Goal: Task Accomplishment & Management: Manage account settings

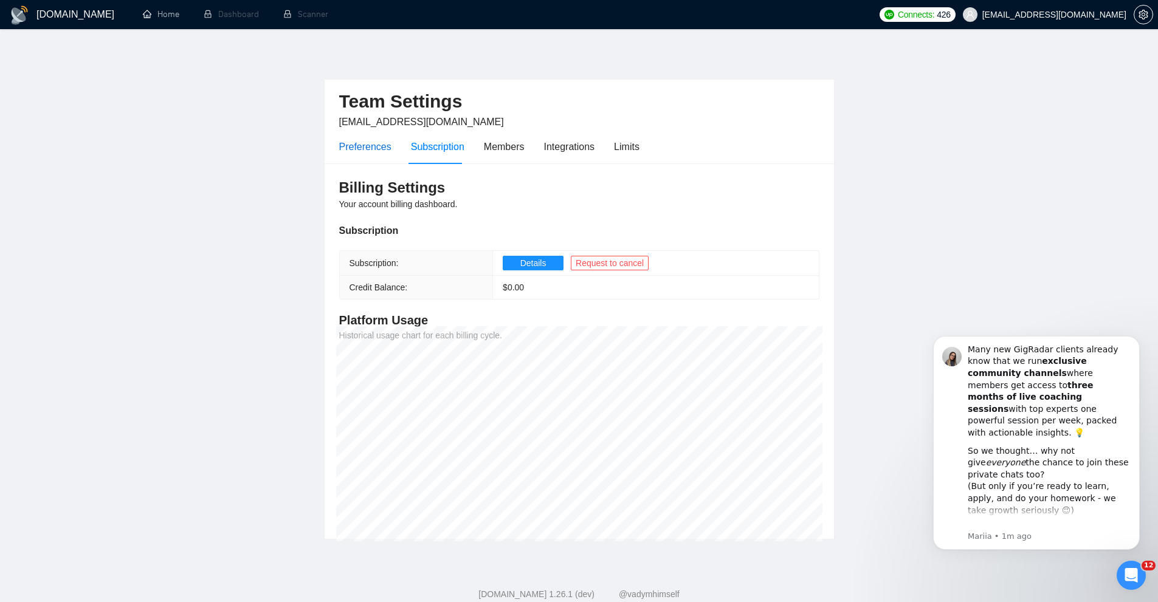
click at [385, 143] on div "Preferences" at bounding box center [365, 146] width 52 height 15
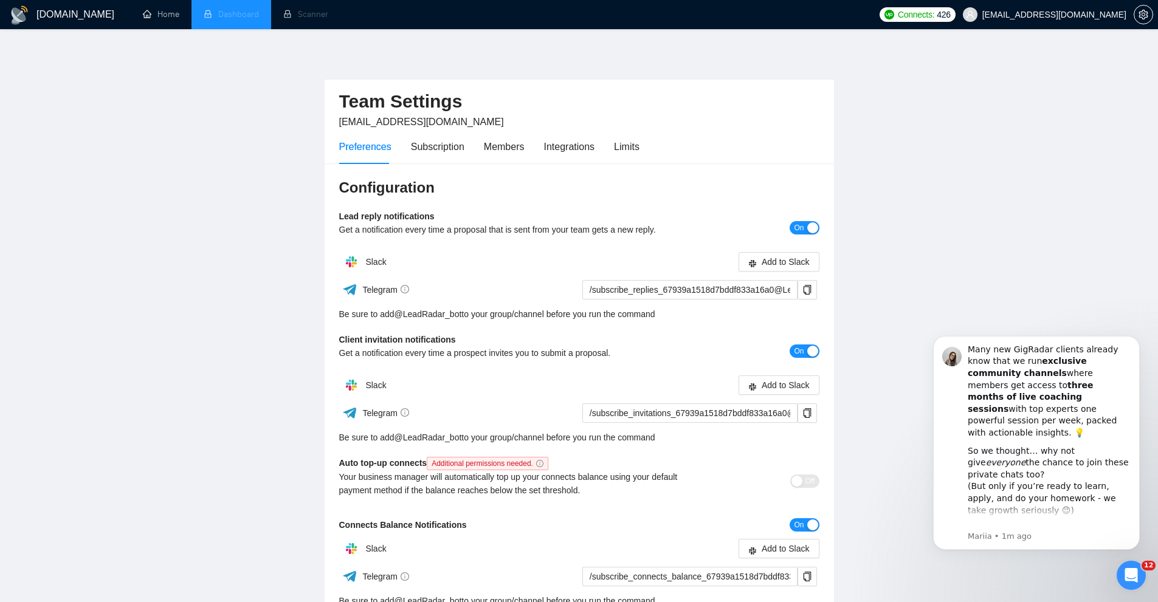
click at [236, 9] on li "Dashboard" at bounding box center [232, 14] width 80 height 29
click at [171, 13] on link "Home" at bounding box center [161, 14] width 36 height 10
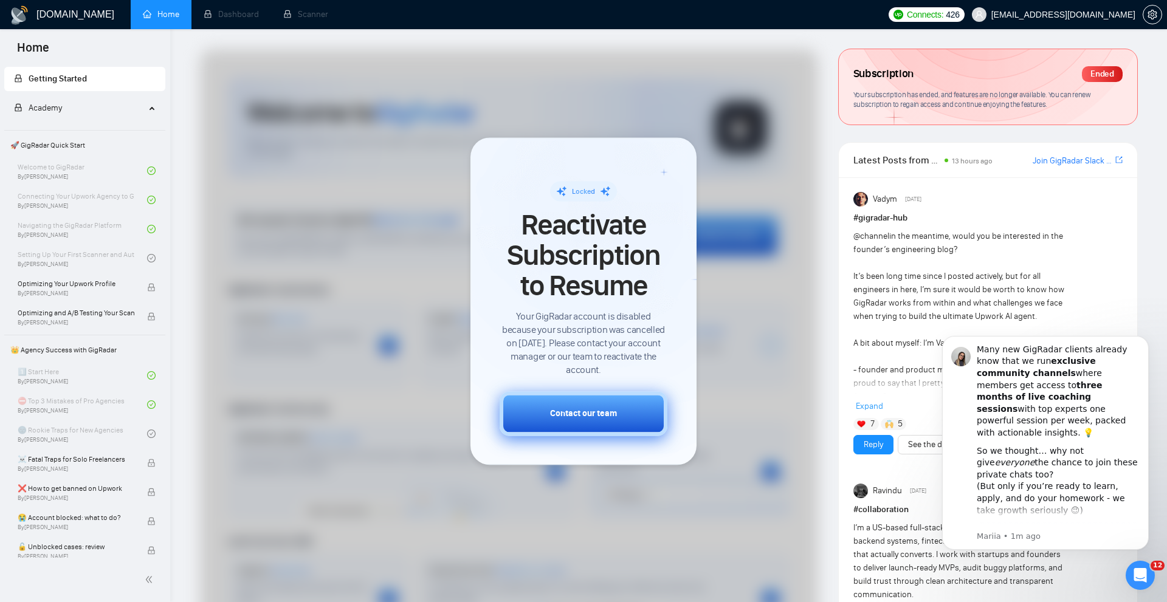
click at [584, 411] on div "Contact our team" at bounding box center [583, 413] width 67 height 13
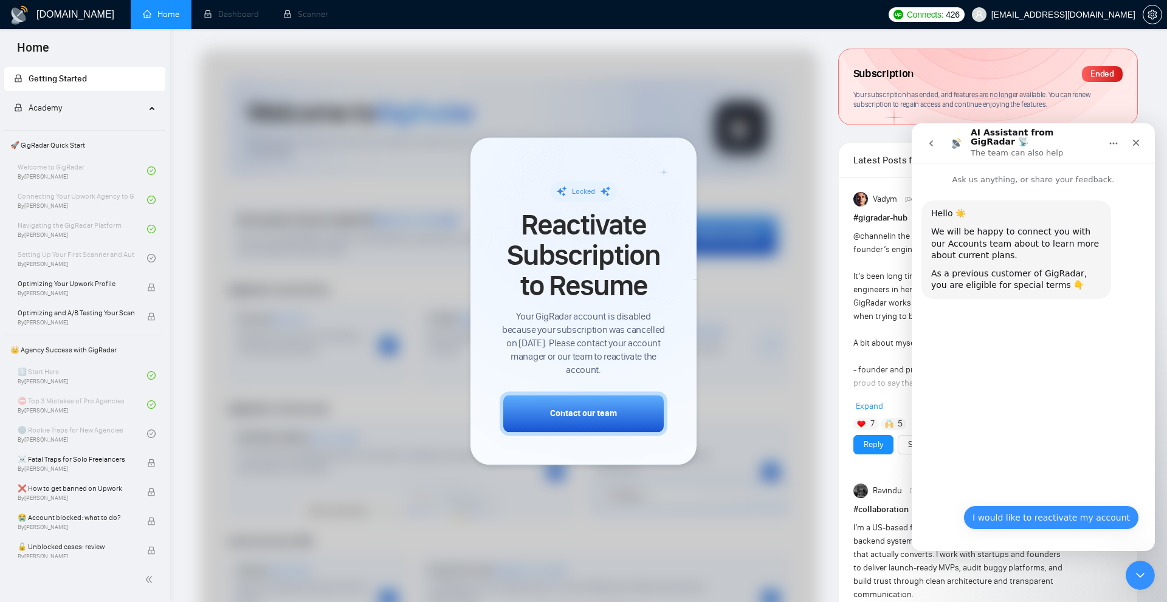
click at [1068, 514] on button "I would like to reactivate my account" at bounding box center [1052, 518] width 176 height 24
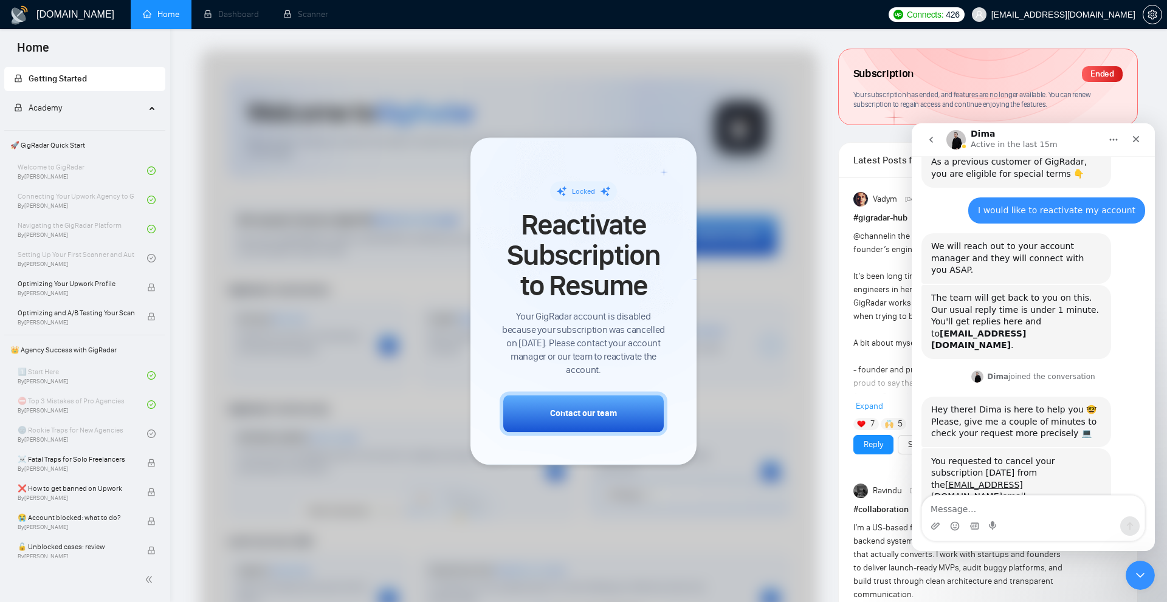
scroll to position [144, 0]
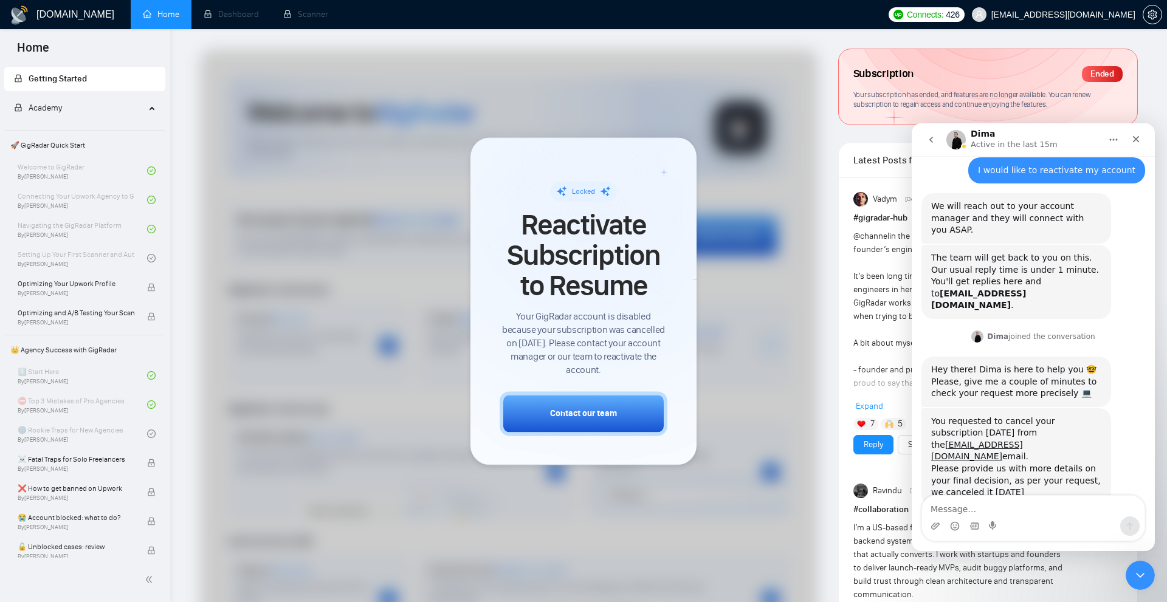
click at [1005, 516] on textarea "Message…" at bounding box center [1033, 506] width 223 height 21
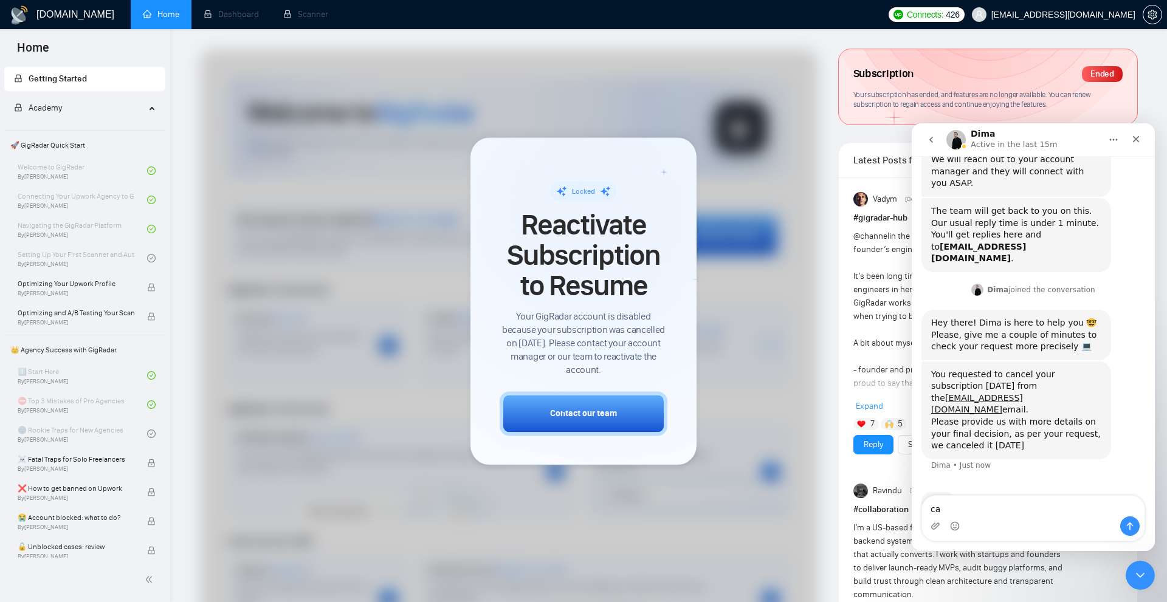
type textarea "c"
type textarea "pleae reactivate"
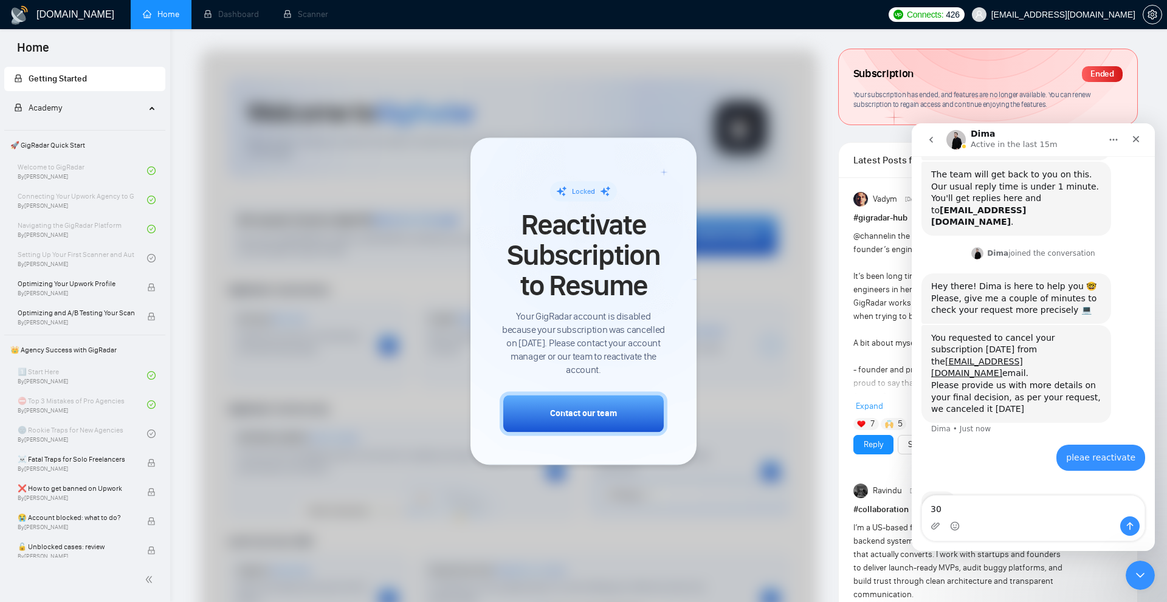
type textarea "3"
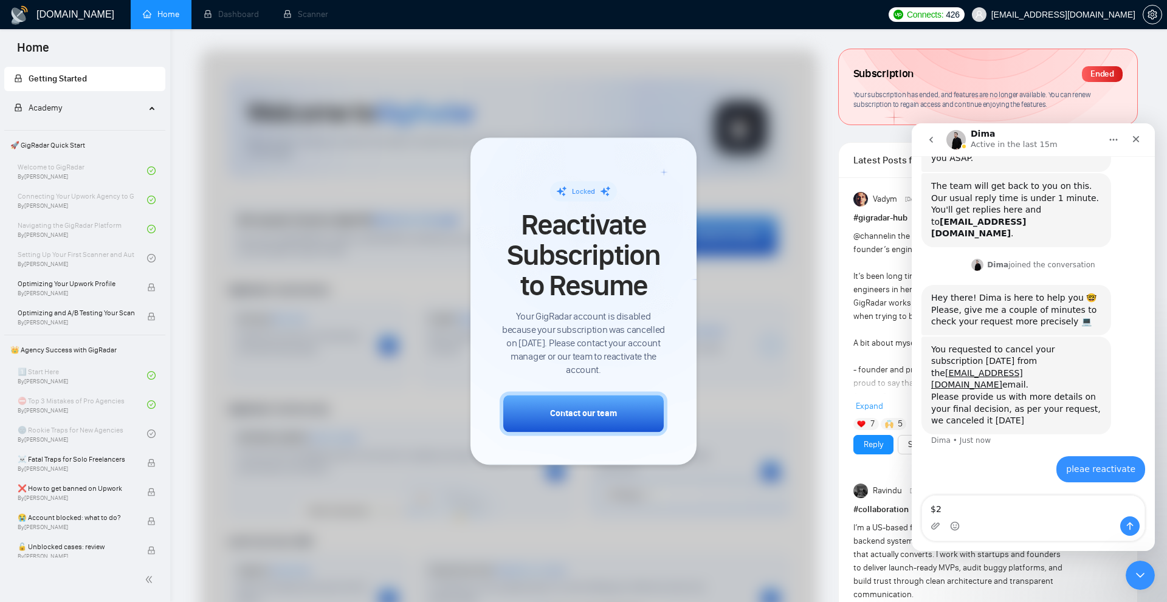
scroll to position [181, 0]
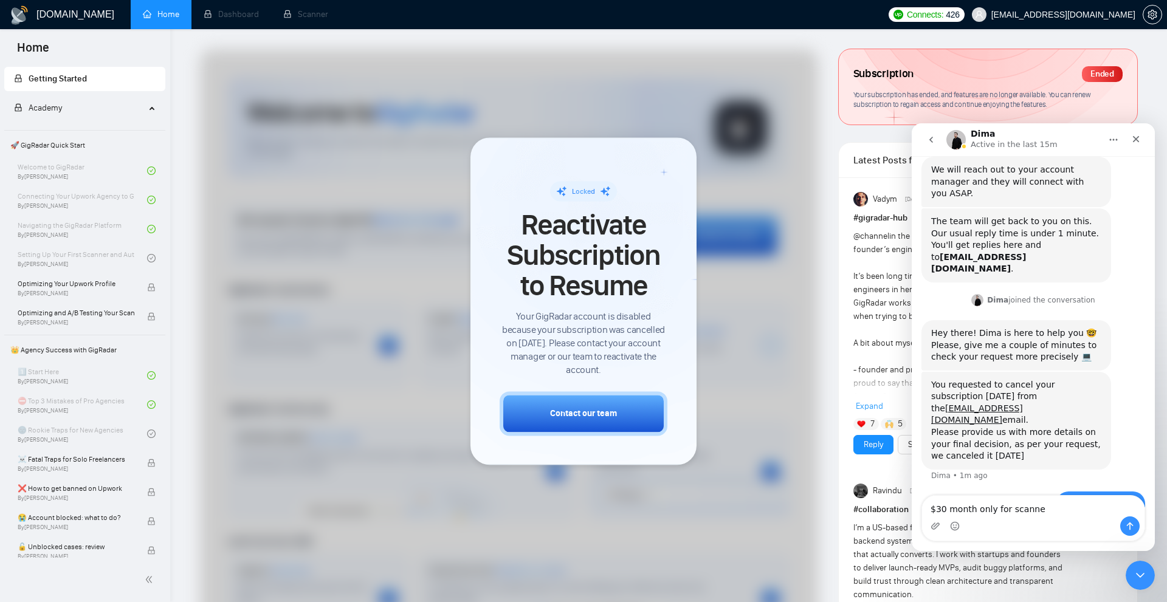
type textarea "$30 month only for scanner"
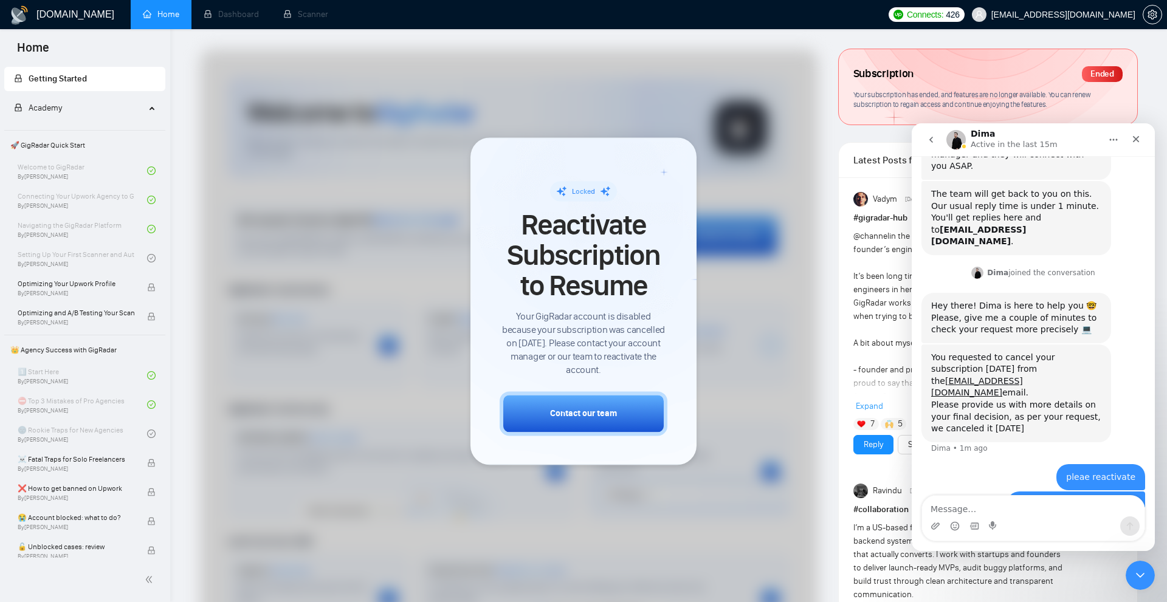
scroll to position [0, 0]
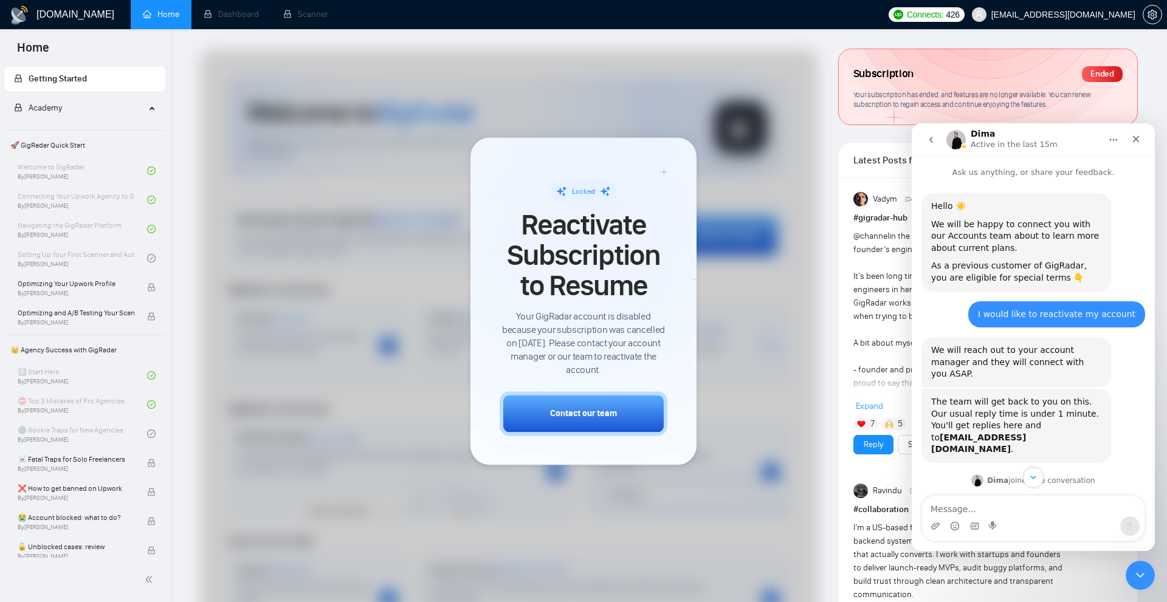
click at [934, 145] on button "go back" at bounding box center [931, 139] width 23 height 23
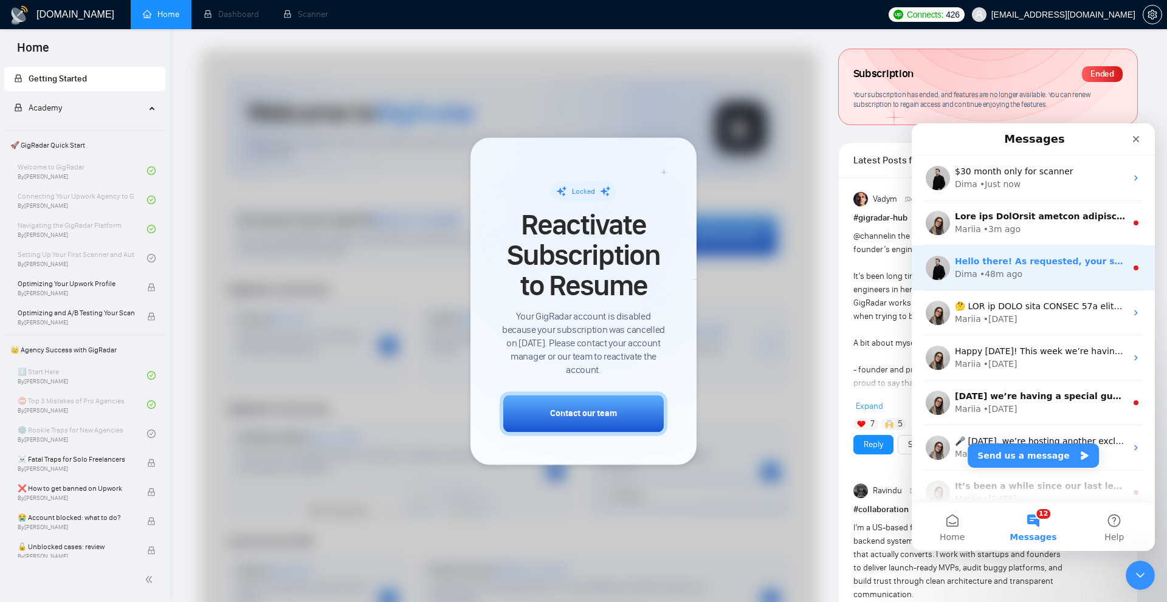
click at [1040, 279] on div "Dima • 48m ago" at bounding box center [1040, 274] width 171 height 13
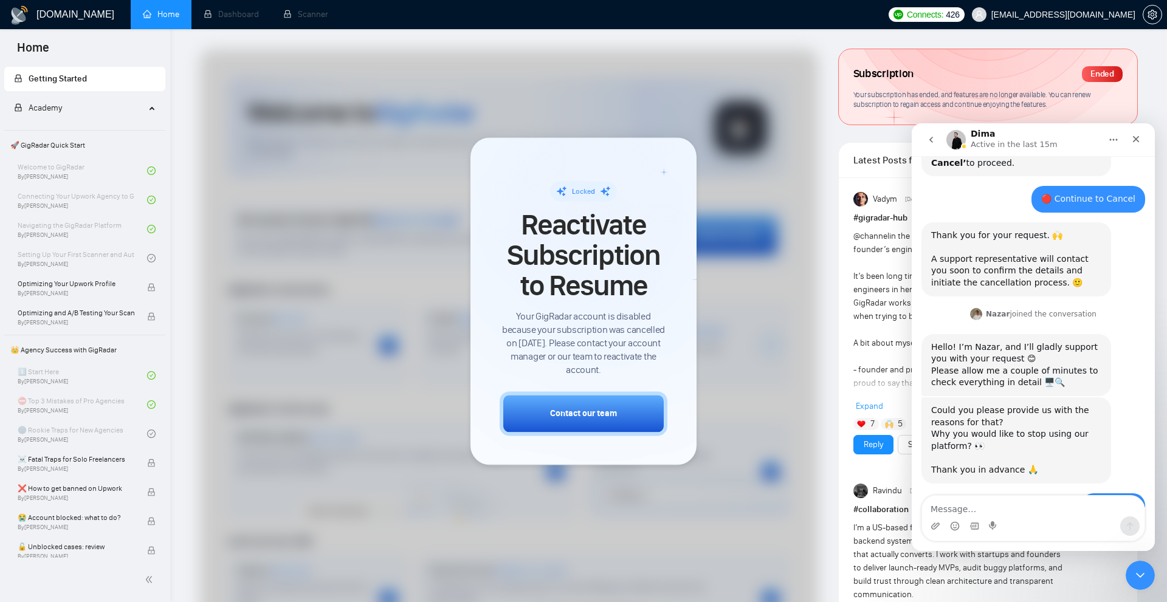
scroll to position [897, 0]
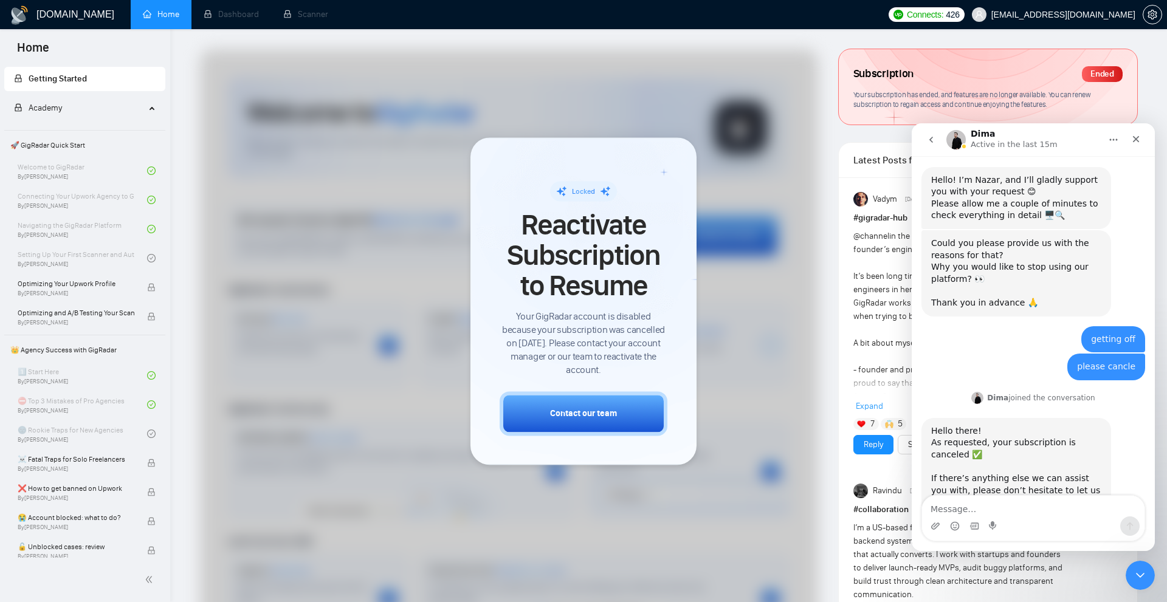
click at [928, 140] on icon "go back" at bounding box center [932, 140] width 10 height 10
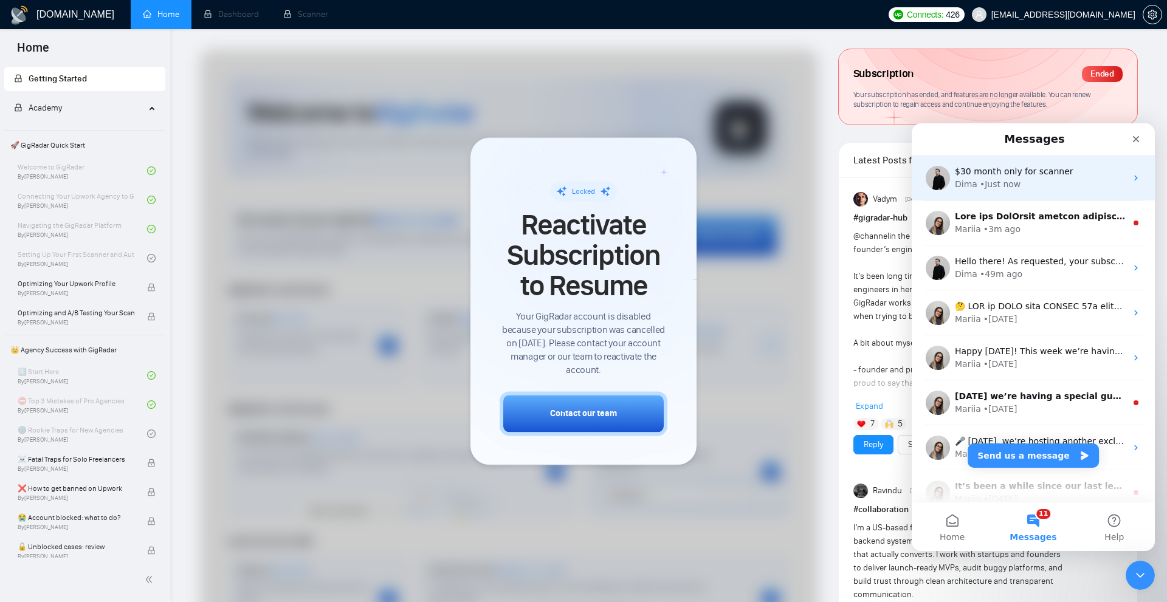
click at [1034, 188] on div "Dima • Just now" at bounding box center [1040, 184] width 171 height 13
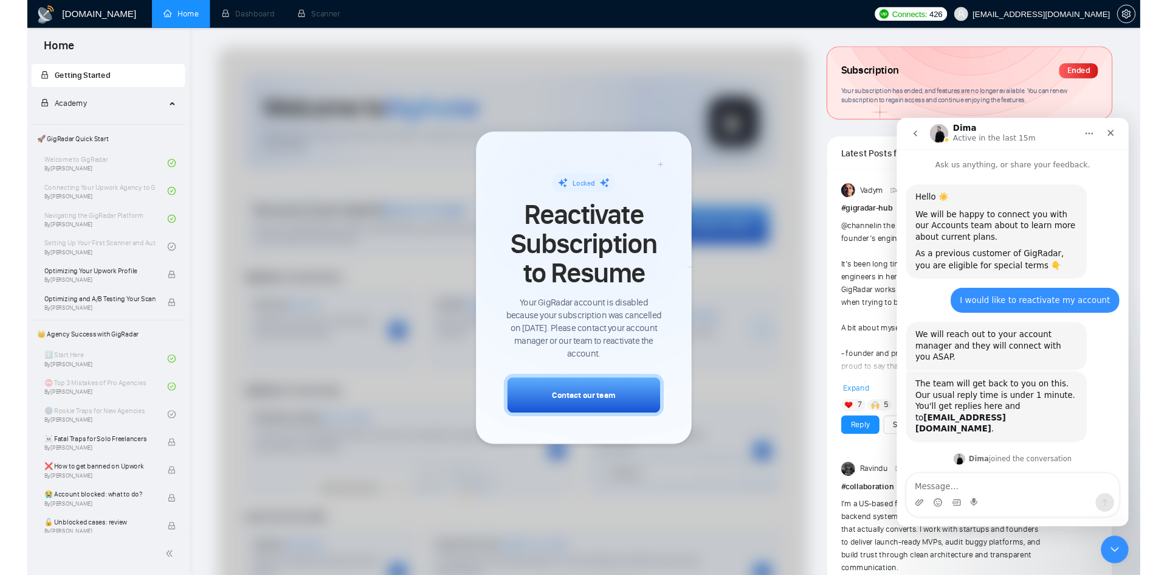
scroll to position [208, 0]
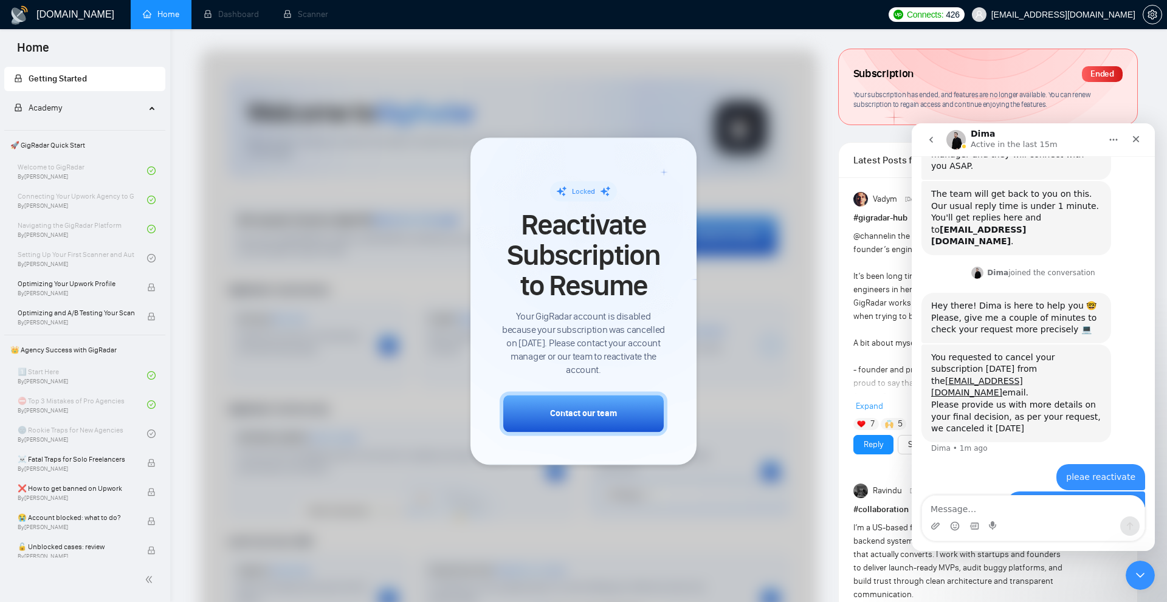
click at [1020, 514] on textarea "Message…" at bounding box center [1033, 506] width 223 height 21
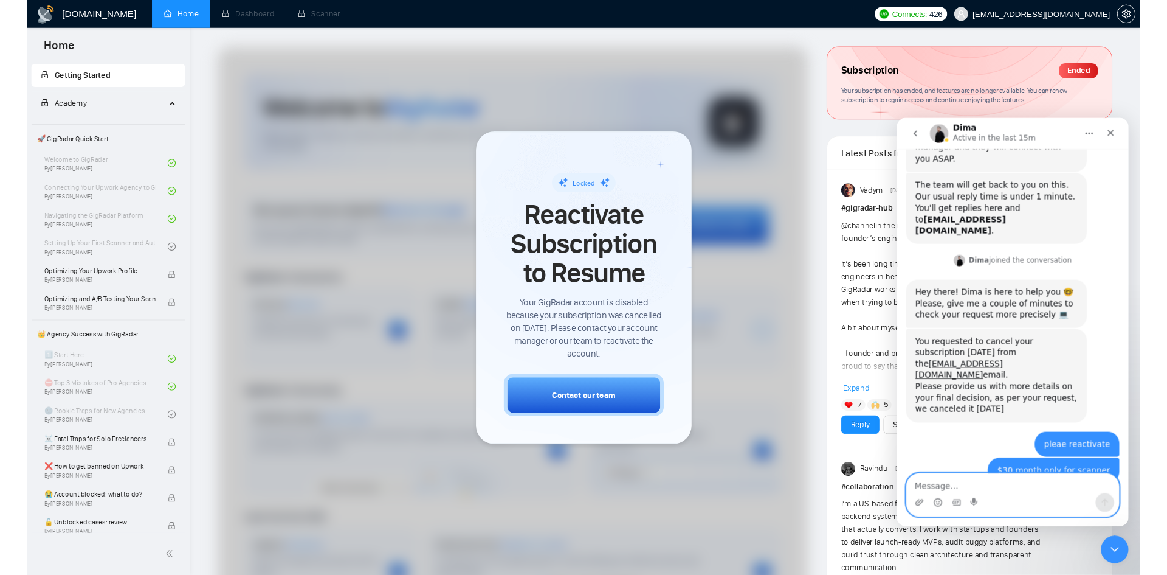
scroll to position [407, 0]
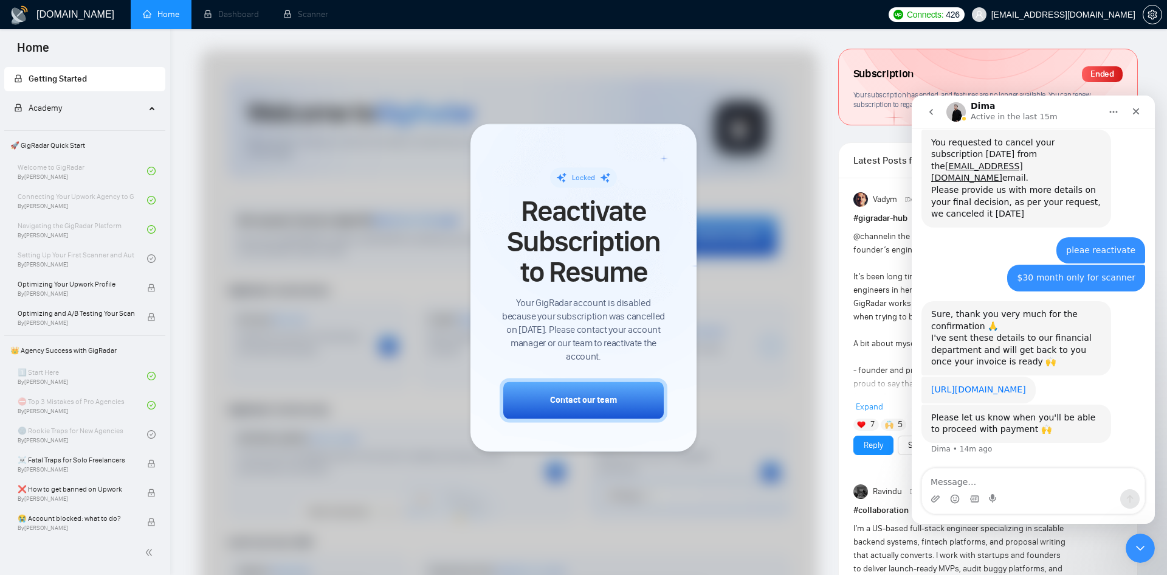
click at [985, 384] on link "[URL][DOMAIN_NAME]" at bounding box center [978, 389] width 95 height 10
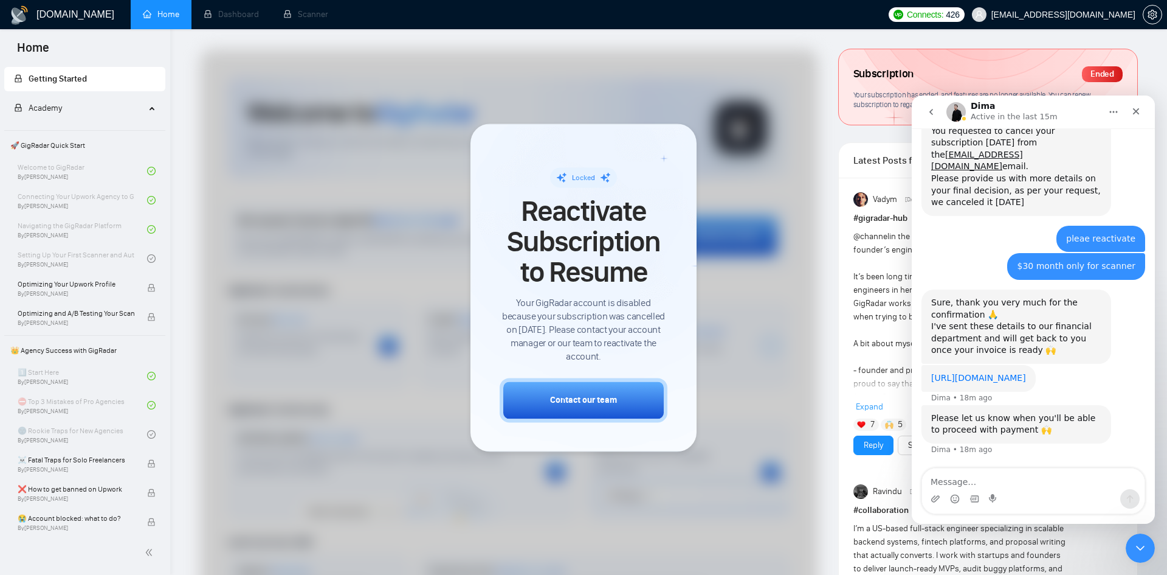
scroll to position [419, 0]
click at [1031, 491] on div "Intercom messenger" at bounding box center [1033, 498] width 223 height 19
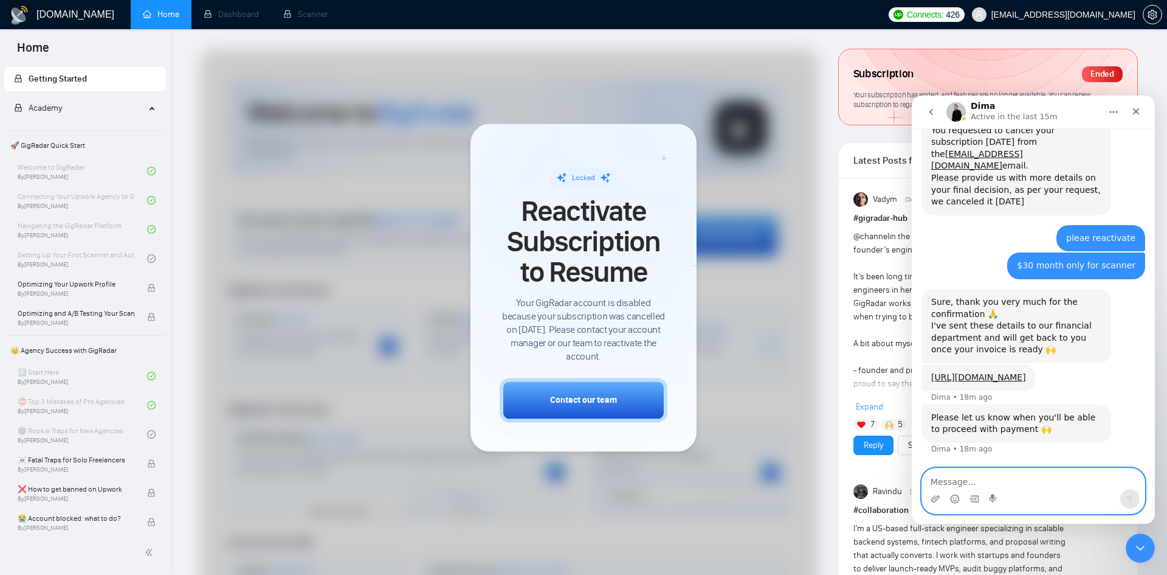
click at [1008, 487] on textarea "Message…" at bounding box center [1033, 478] width 223 height 21
type textarea "DOne"
click at [1122, 497] on button "Send a message…" at bounding box center [1129, 498] width 19 height 19
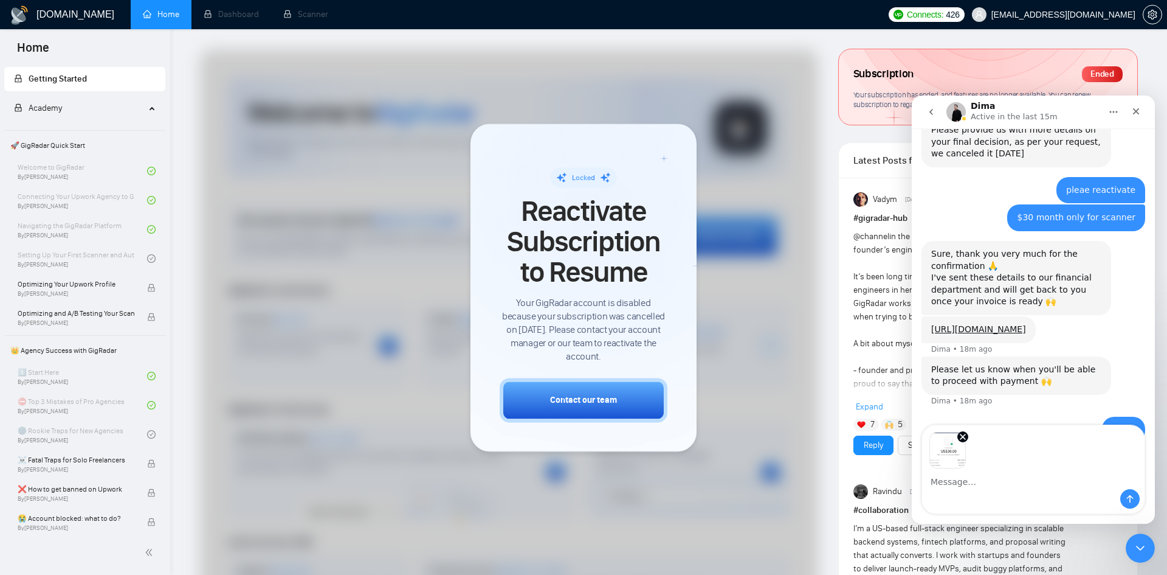
scroll to position [499, 0]
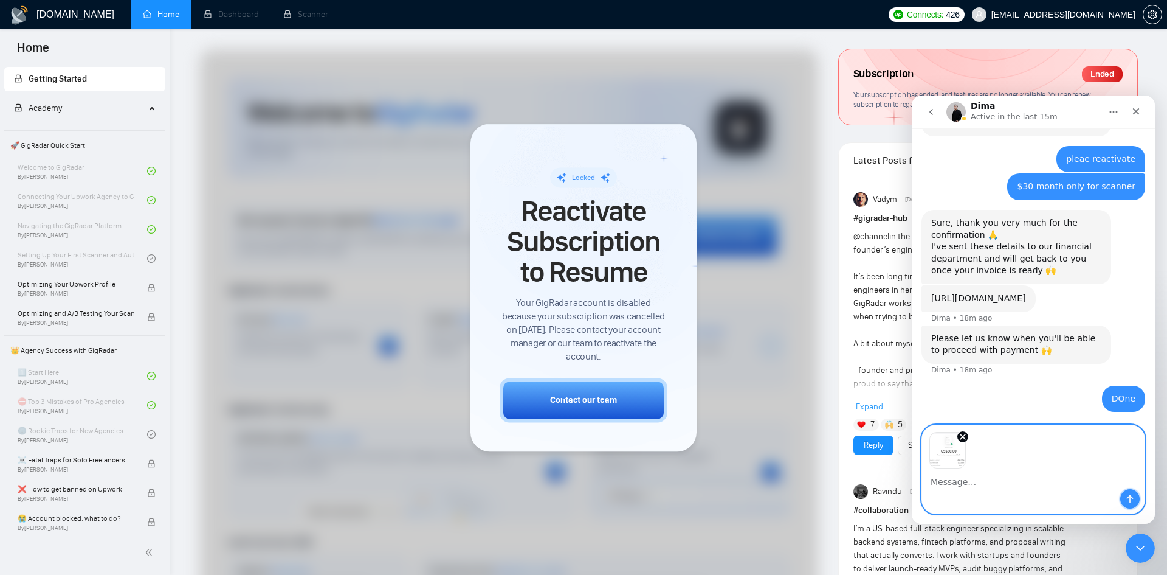
click at [1134, 497] on icon "Send a message…" at bounding box center [1130, 499] width 10 height 10
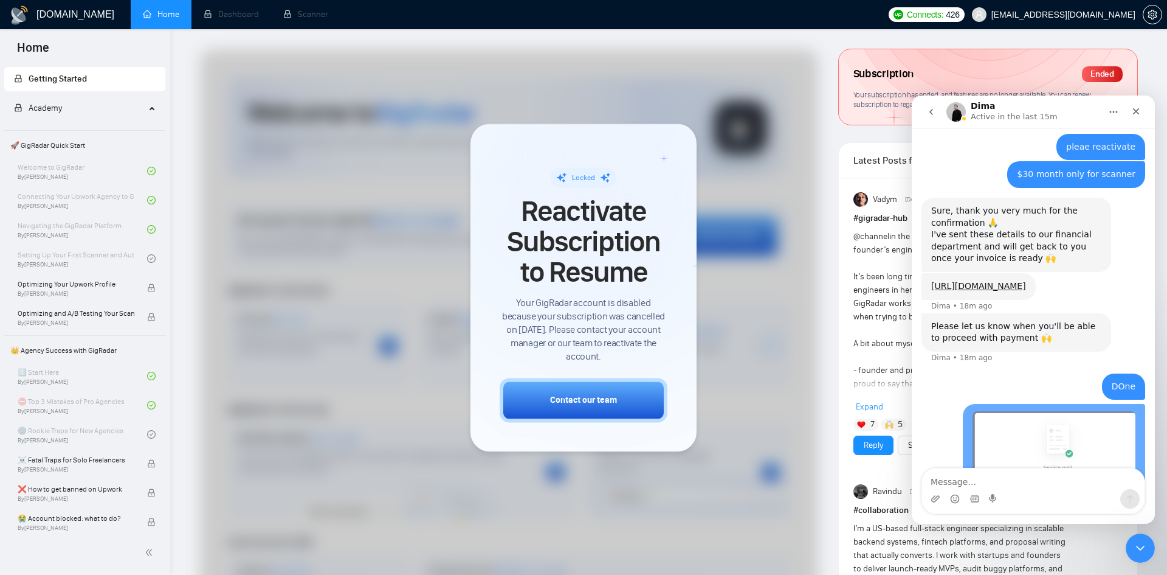
scroll to position [601, 0]
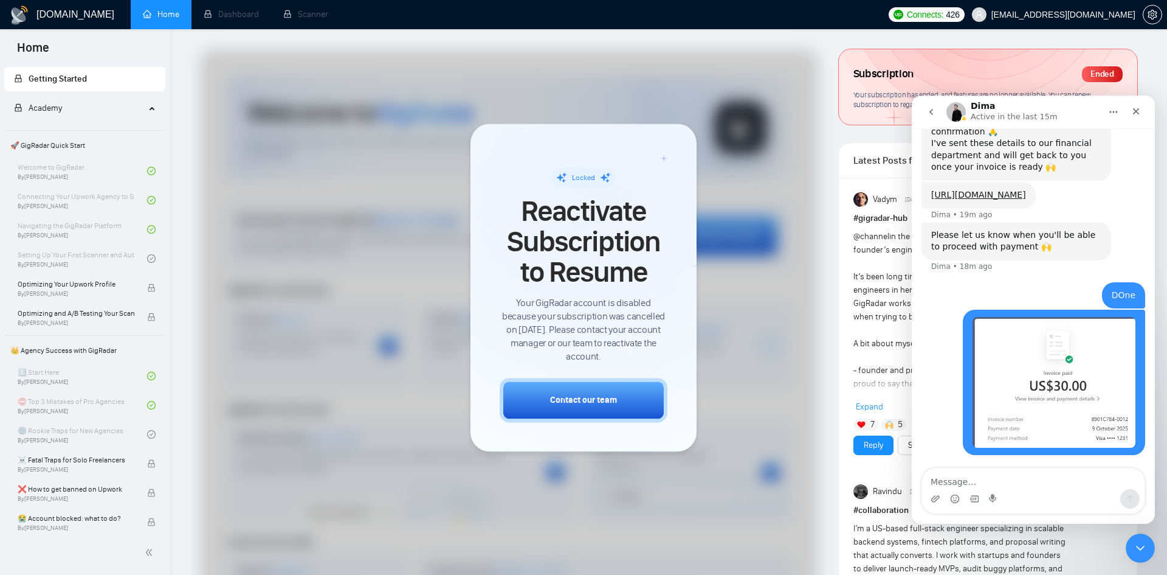
click at [1118, 70] on div "Ended" at bounding box center [1102, 74] width 41 height 16
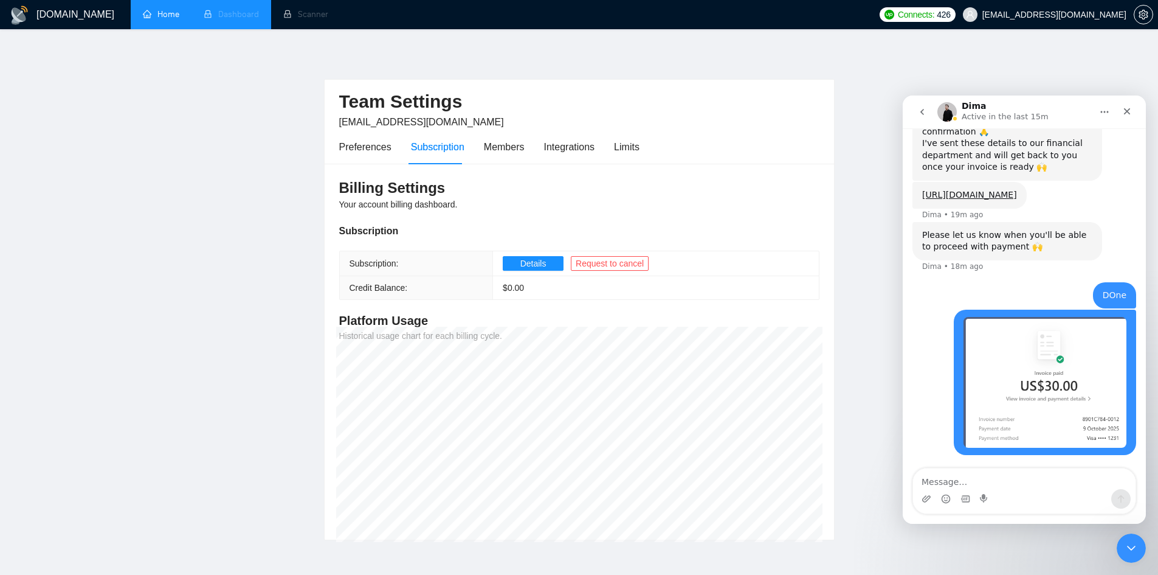
click at [216, 18] on li "Dashboard" at bounding box center [232, 14] width 80 height 29
click at [151, 16] on link "Home" at bounding box center [161, 14] width 36 height 10
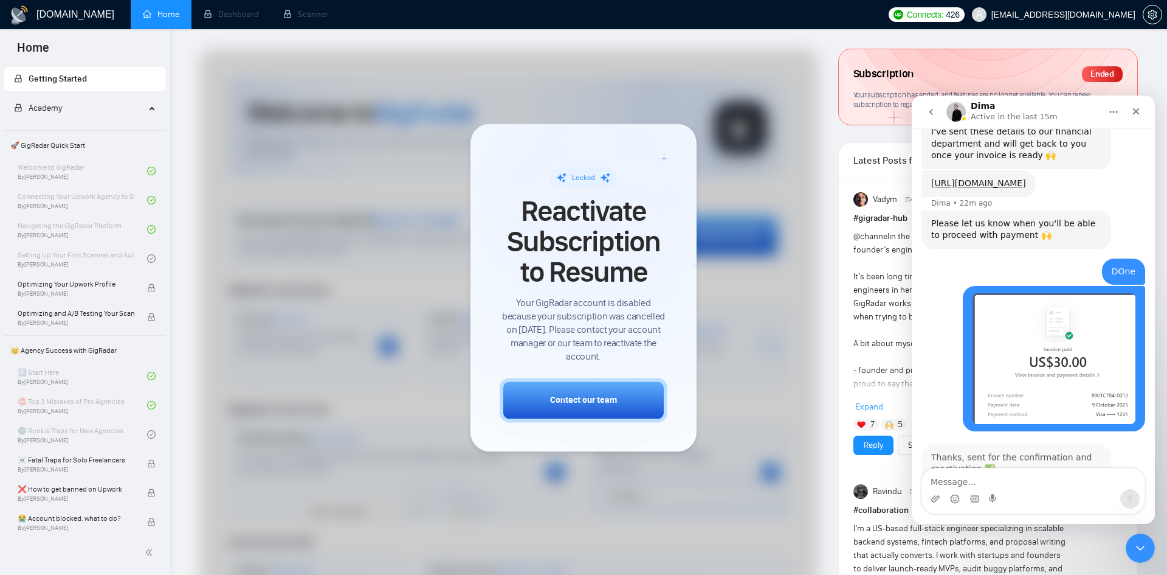
scroll to position [649, 0]
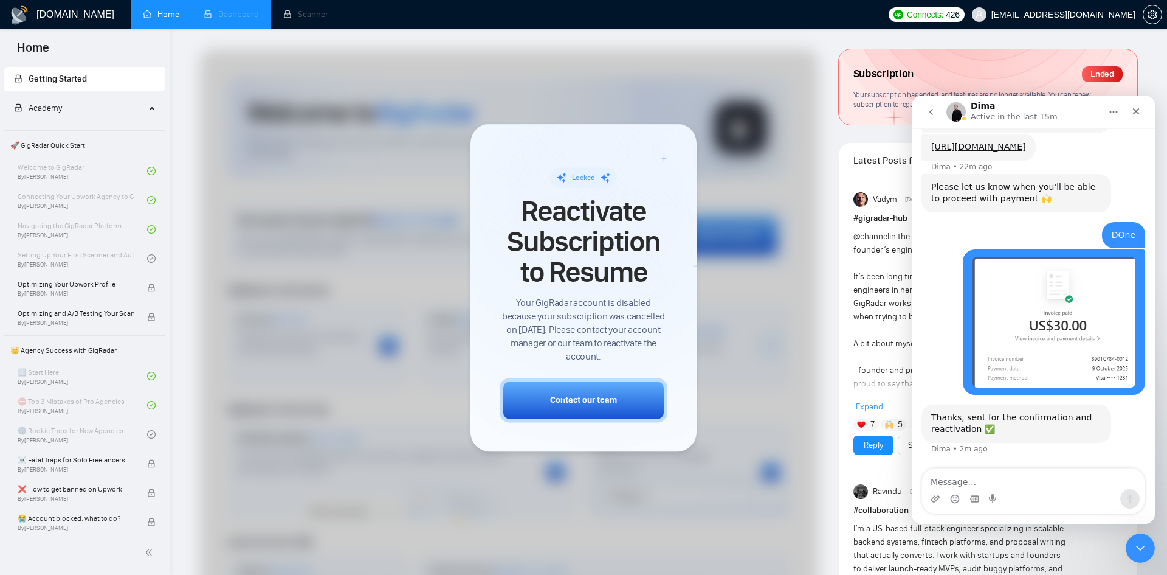
click at [232, 19] on li "Dashboard" at bounding box center [232, 14] width 80 height 29
